Goal: Information Seeking & Learning: Check status

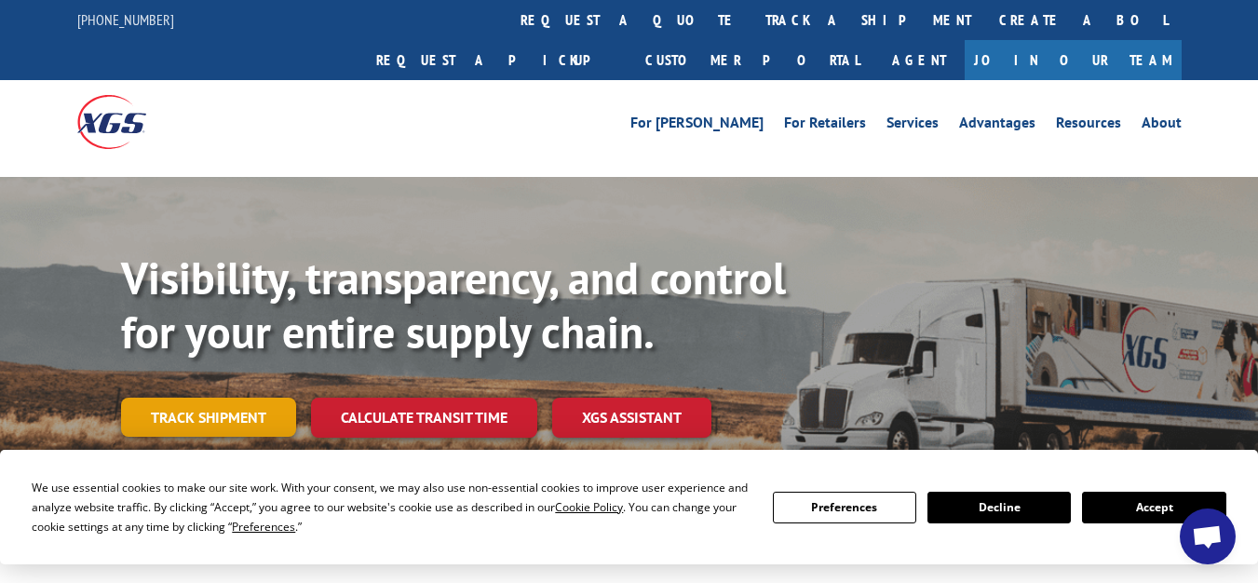
click at [250, 398] on link "Track shipment" at bounding box center [208, 417] width 175 height 39
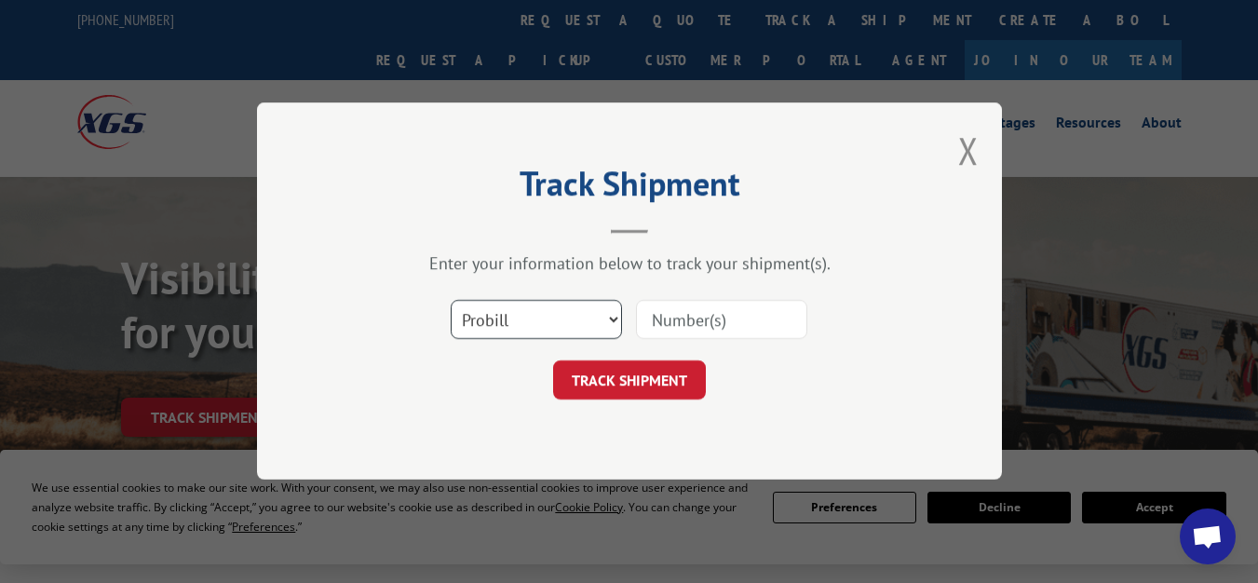
click at [616, 318] on select "Select category... Probill BOL PO" at bounding box center [536, 320] width 171 height 39
select select "bol"
click at [451, 302] on select "Select category... Probill BOL PO" at bounding box center [536, 320] width 171 height 39
click at [773, 320] on input at bounding box center [721, 320] width 171 height 39
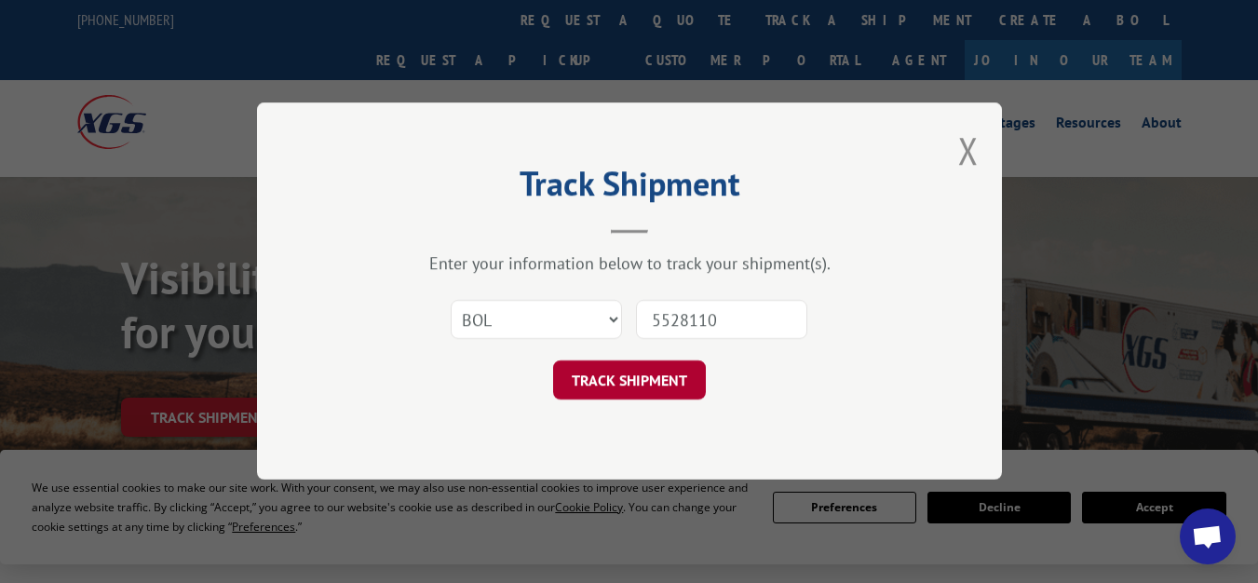
type input "5528110"
click at [677, 377] on button "TRACK SHIPMENT" at bounding box center [629, 380] width 153 height 39
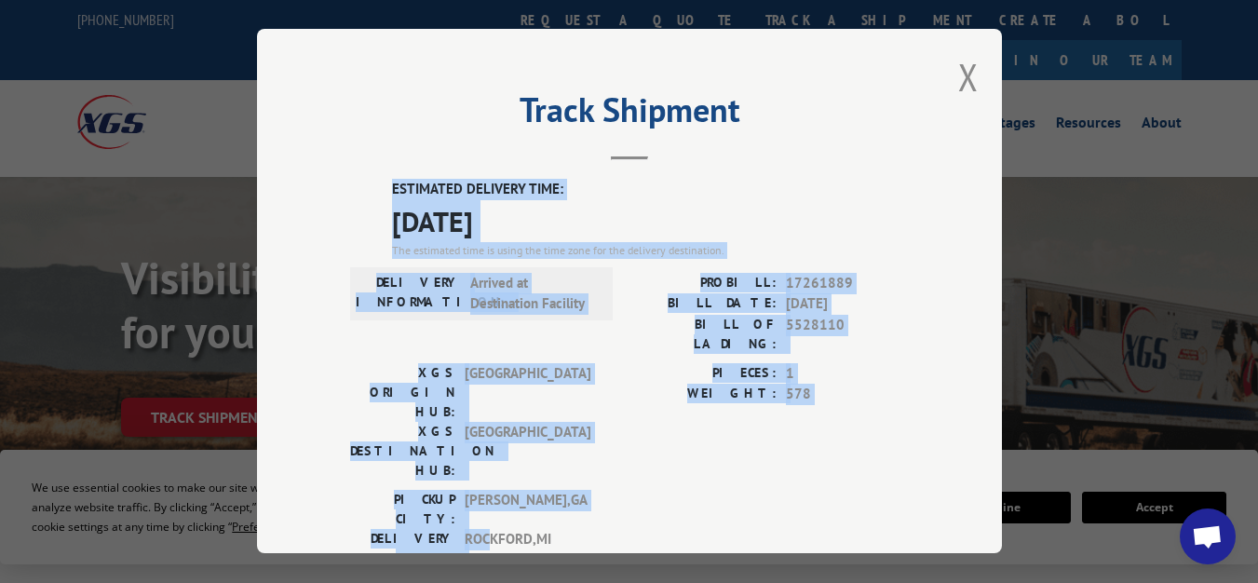
drag, startPoint x: 898, startPoint y: 35, endPoint x: 444, endPoint y: 398, distance: 581.0
click at [467, 453] on div "Track Shipment ESTIMATED DELIVERY TIME: [DATE] The estimated time is using the …" at bounding box center [629, 291] width 745 height 524
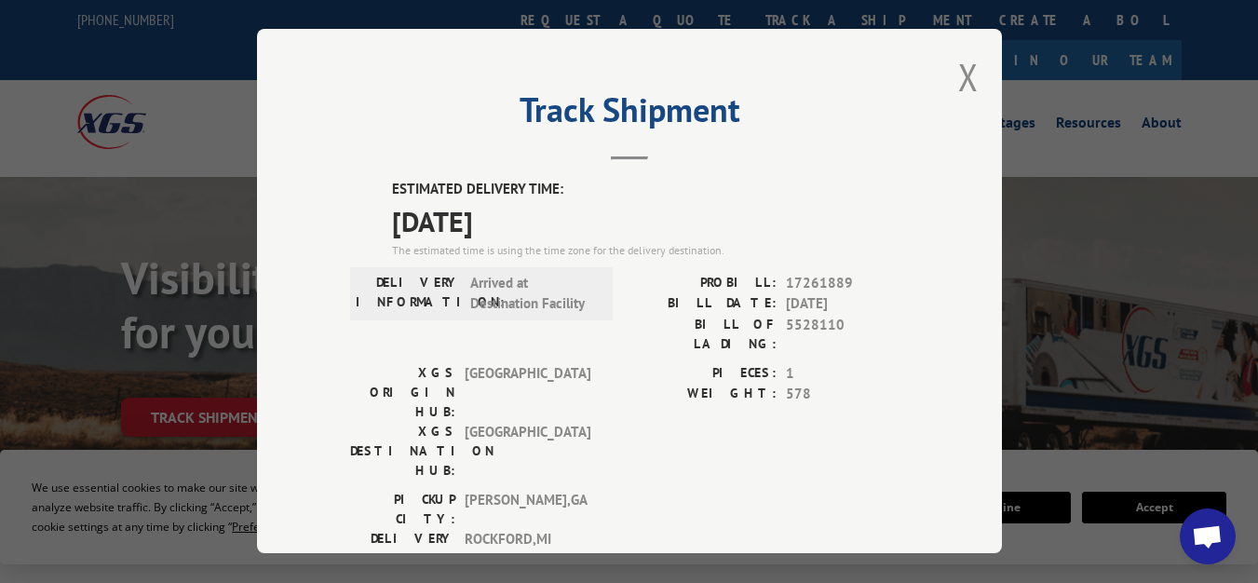
click at [348, 68] on div "Track Shipment ESTIMATED DELIVERY TIME: [DATE] The estimated time is using the …" at bounding box center [629, 291] width 745 height 524
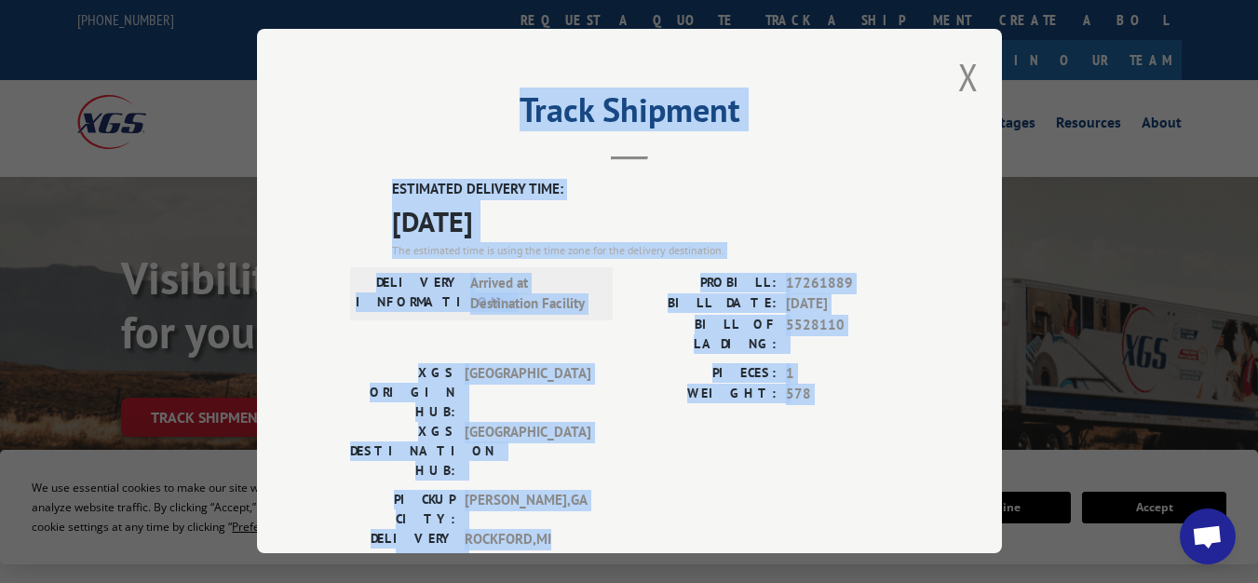
drag, startPoint x: 479, startPoint y: 116, endPoint x: 947, endPoint y: 431, distance: 563.4
click at [947, 431] on div "Track Shipment ESTIMATED DELIVERY TIME: [DATE] The estimated time is using the …" at bounding box center [629, 291] width 745 height 524
click at [910, 126] on div "Track Shipment ESTIMATED DELIVERY TIME: [DATE] The estimated time is using the …" at bounding box center [629, 291] width 745 height 524
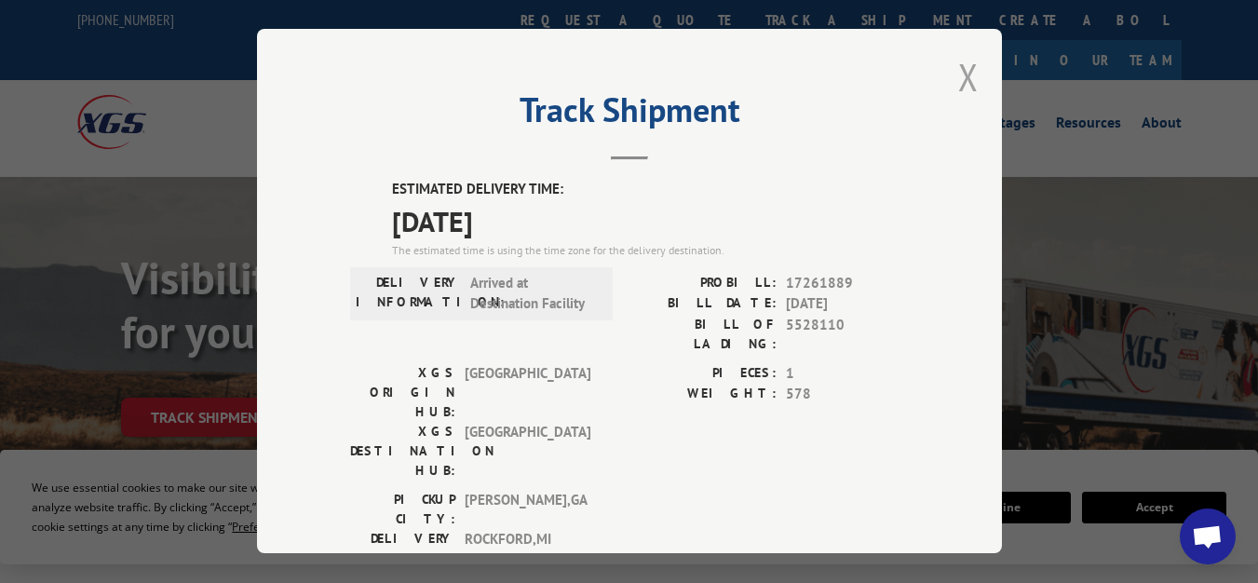
click at [964, 73] on button "Close modal" at bounding box center [968, 76] width 20 height 49
